Goal: Information Seeking & Learning: Learn about a topic

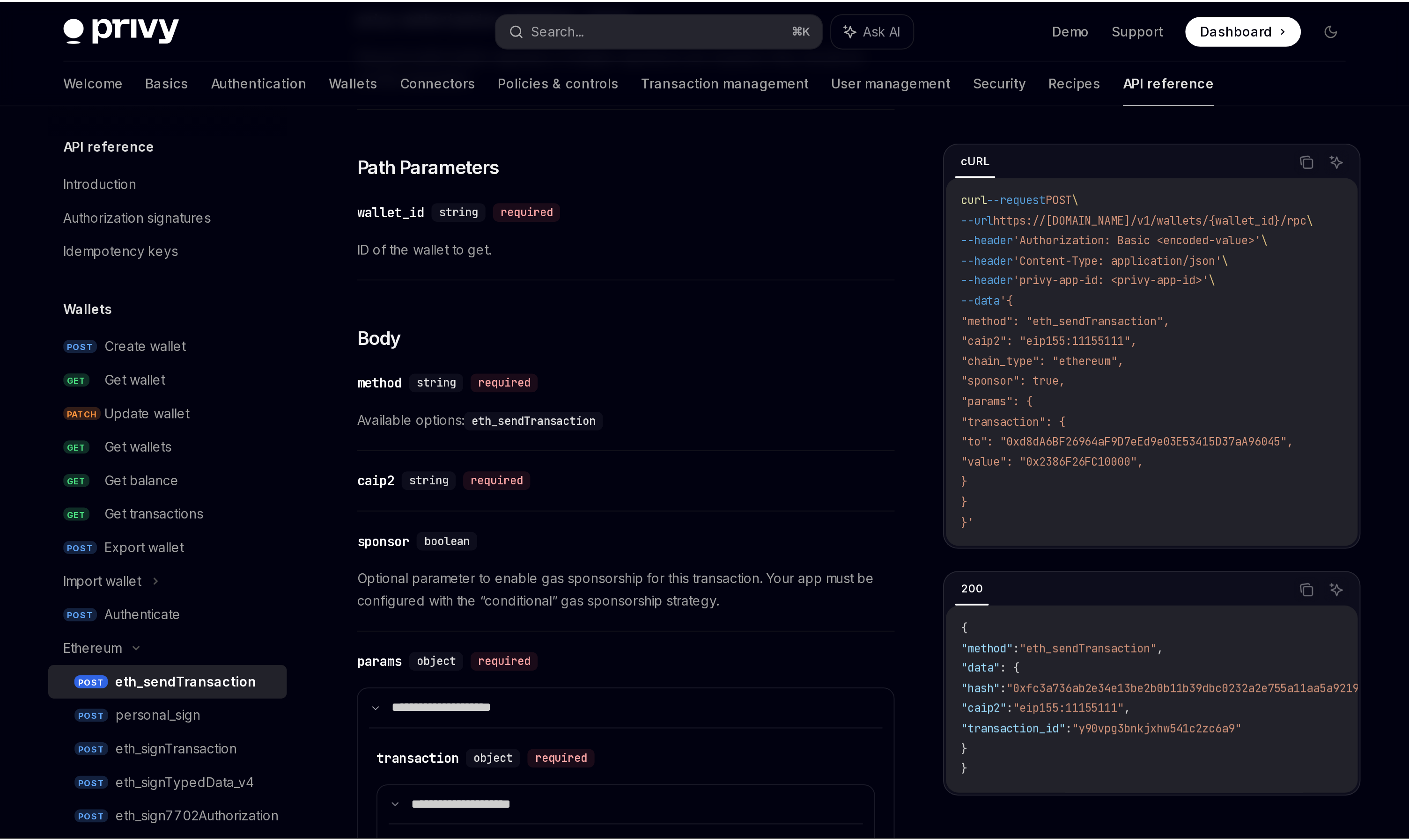
scroll to position [179, 0]
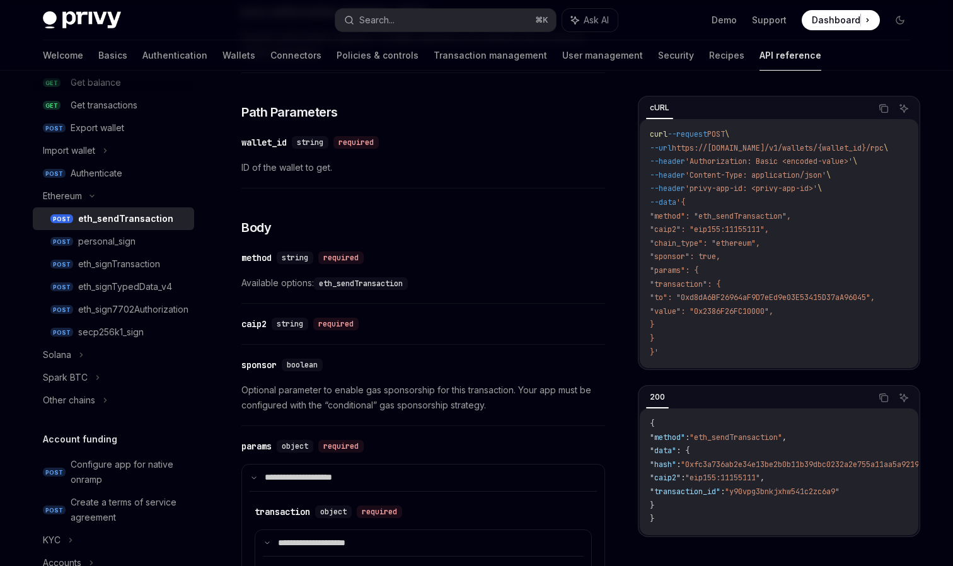
type textarea "*"
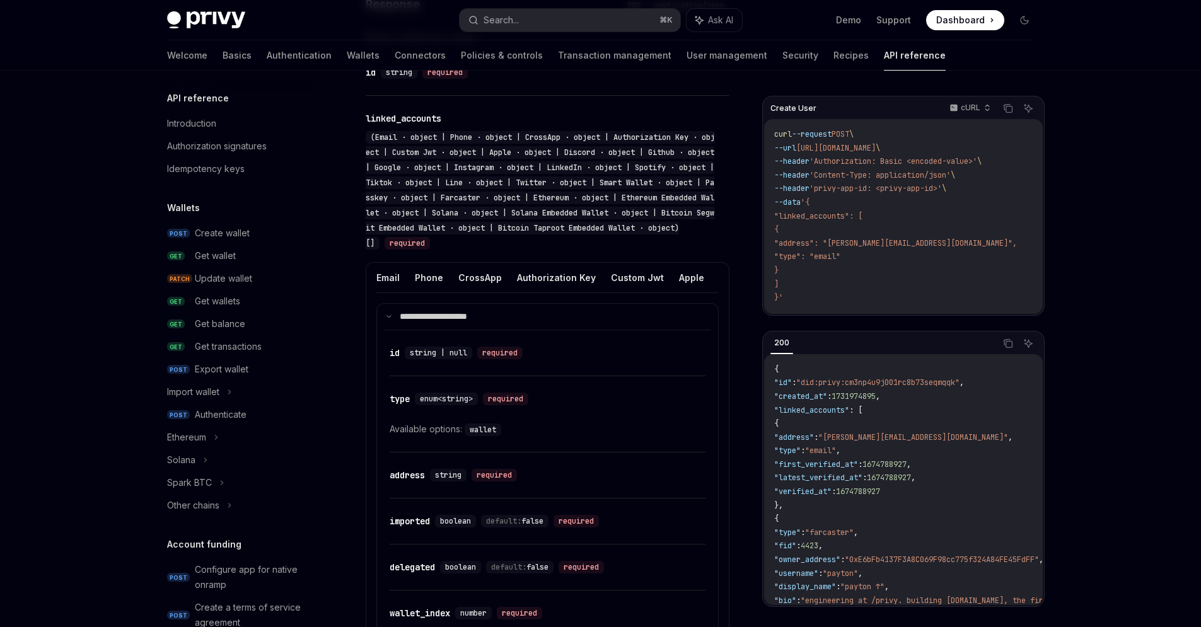
scroll to position [398, 0]
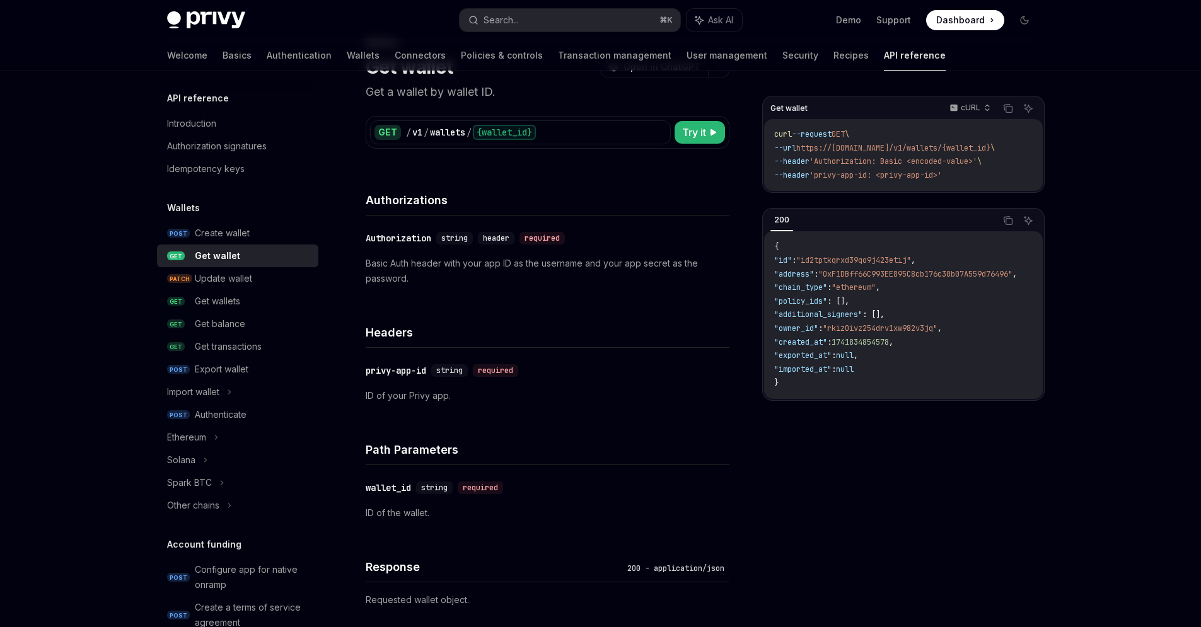
scroll to position [675, 0]
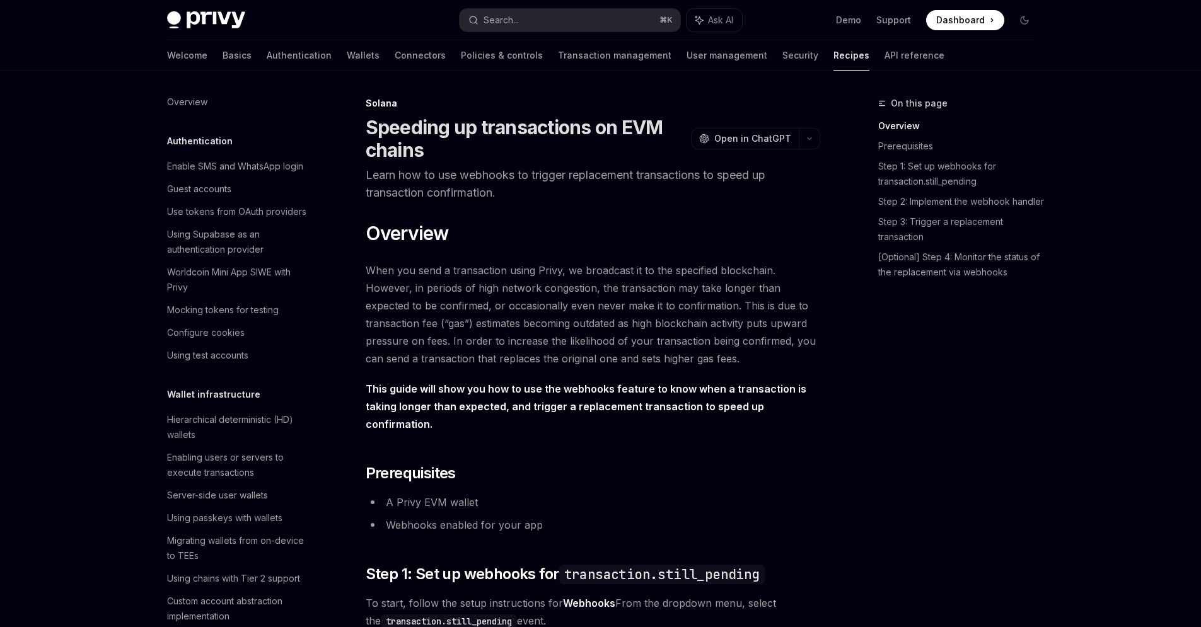
scroll to position [1792, 0]
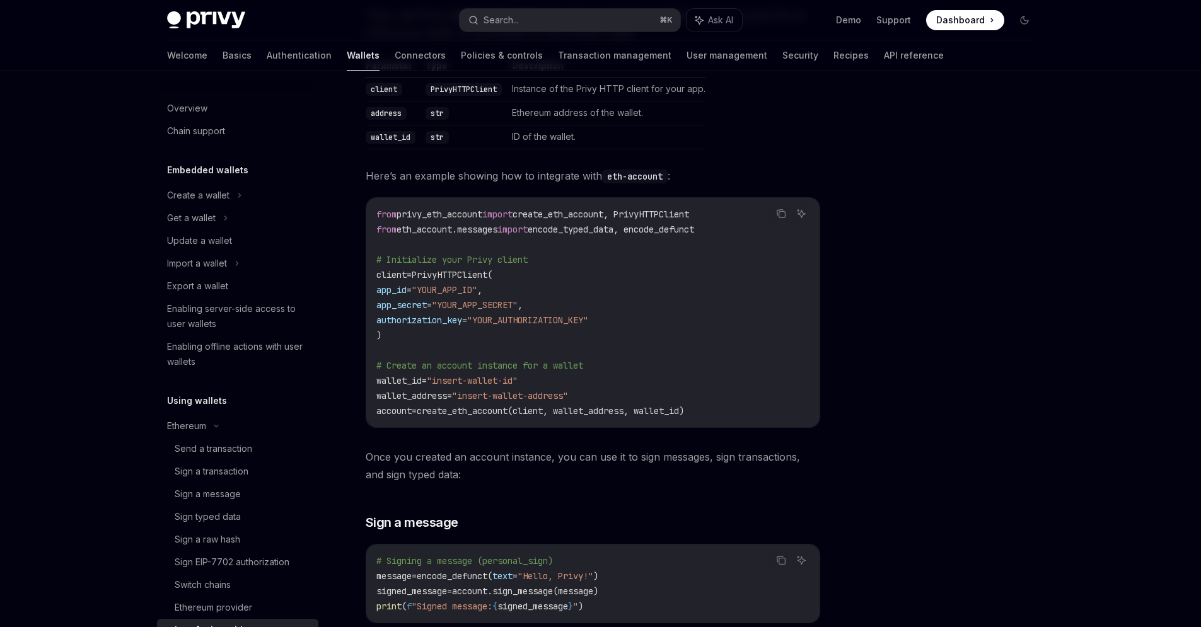
scroll to position [289, 0]
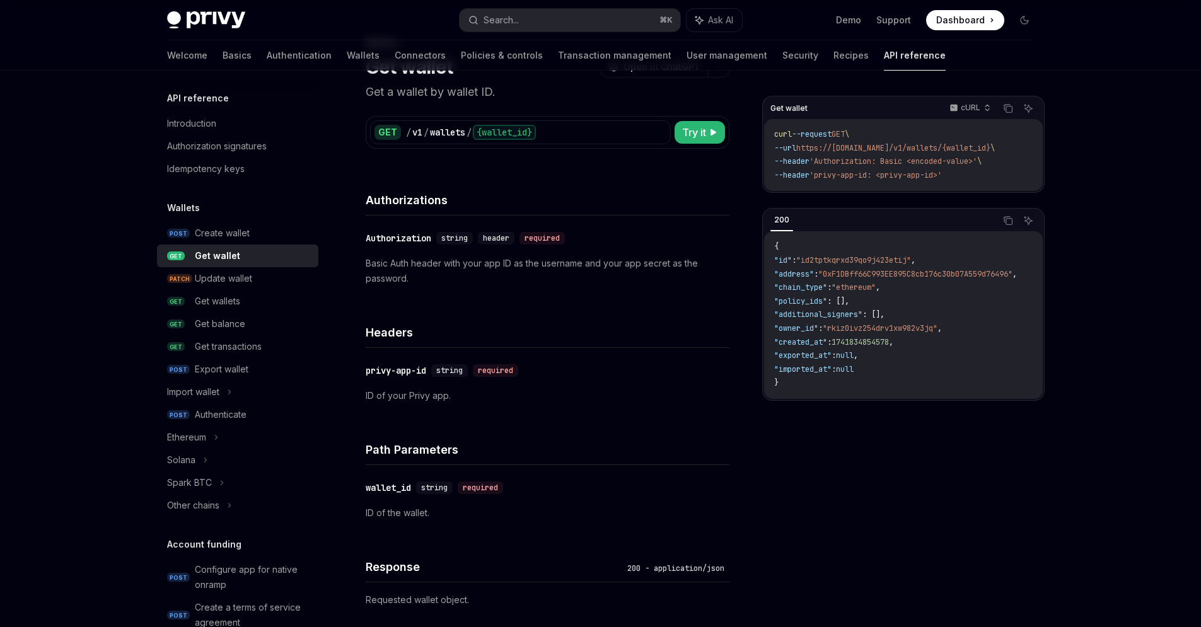
scroll to position [675, 0]
